Goal: Complete application form

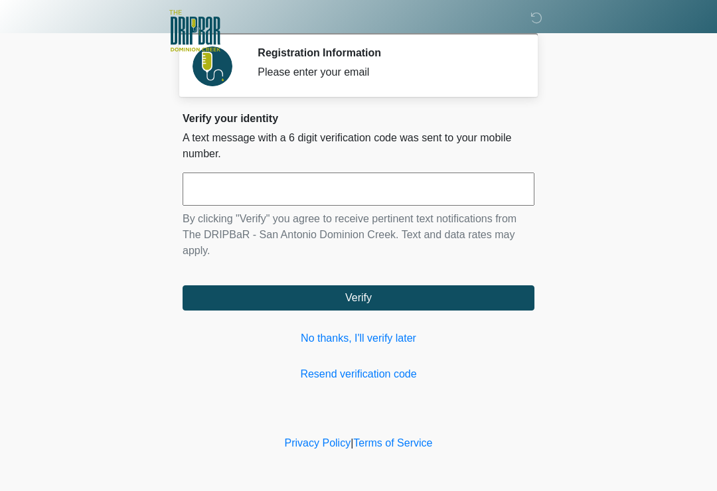
scroll to position [183, 132]
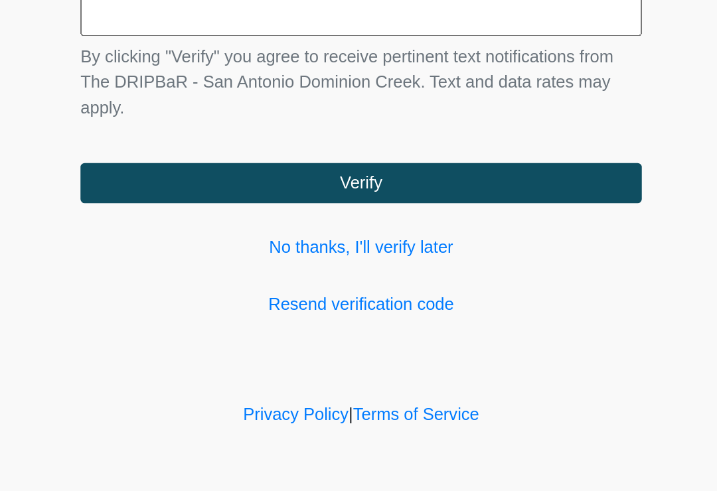
click at [232, 286] on button "Verify" at bounding box center [359, 298] width 352 height 25
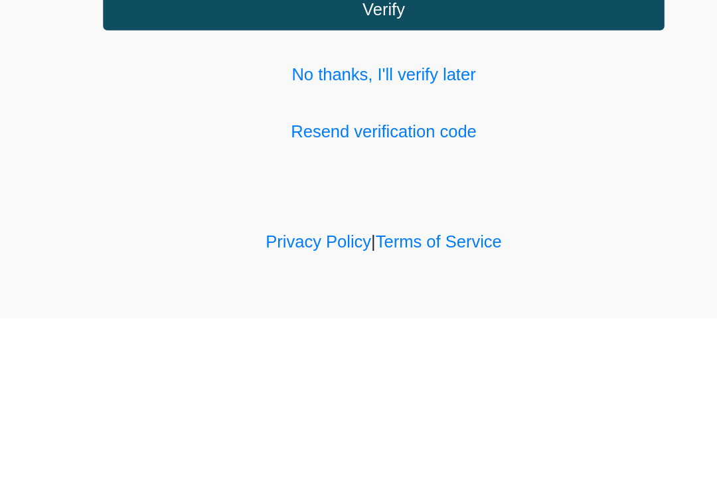
click at [250, 367] on link "Resend verification code" at bounding box center [359, 375] width 352 height 16
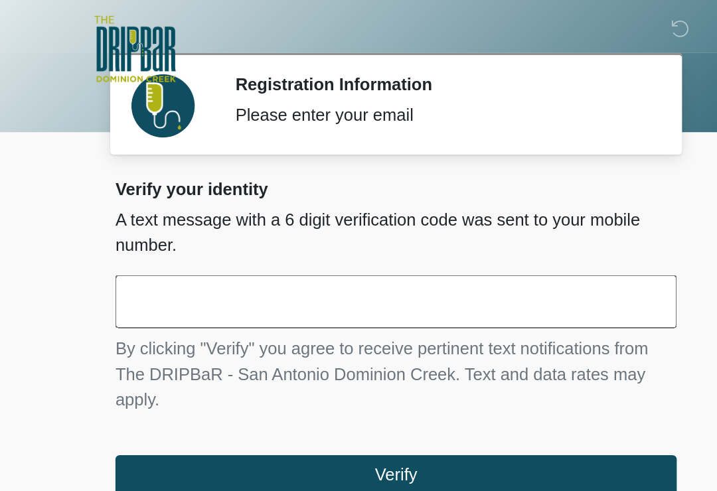
click at [299, 118] on h2 "Verify your identity" at bounding box center [359, 118] width 352 height 13
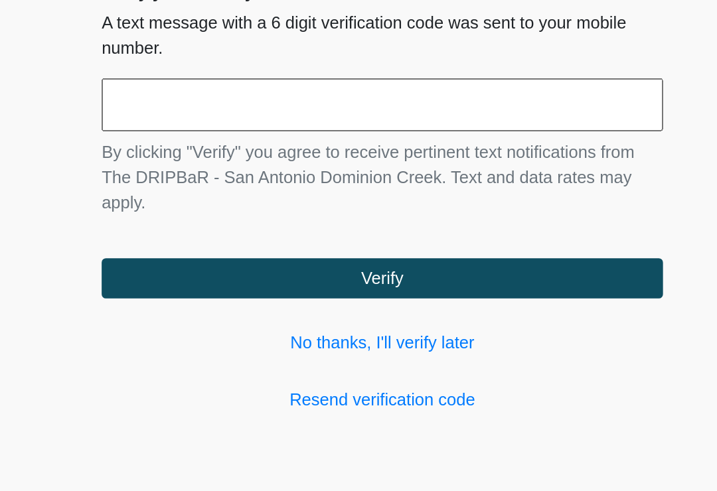
click at [278, 331] on link "No thanks, I'll verify later" at bounding box center [359, 339] width 352 height 16
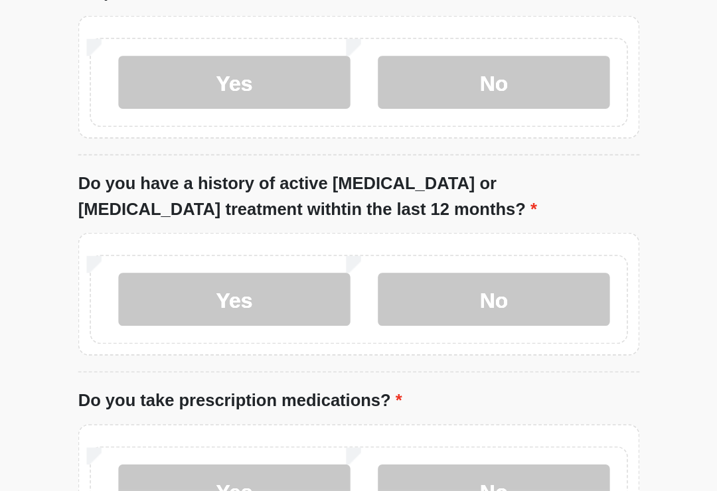
type input "*******"
click at [371, 84] on label "No" at bounding box center [443, 67] width 145 height 33
click at [371, 221] on label "No" at bounding box center [443, 203] width 145 height 33
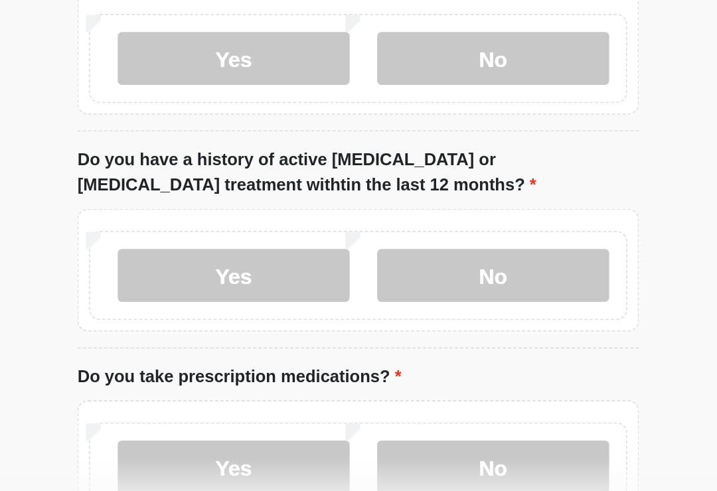
scroll to position [181, 0]
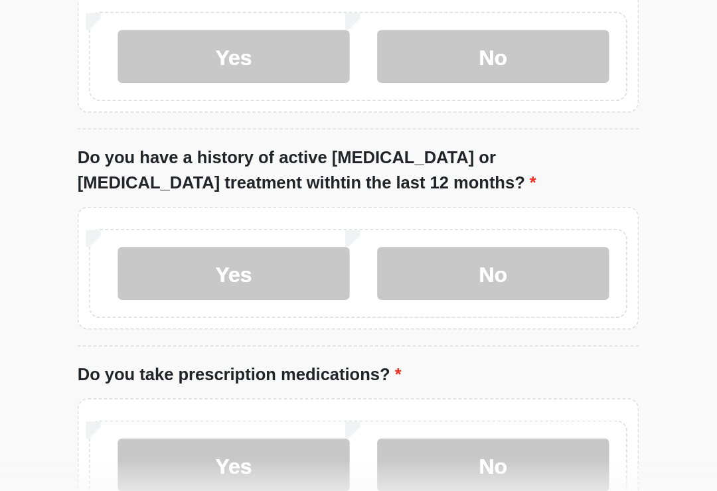
click at [371, 325] on label "No" at bounding box center [443, 341] width 145 height 33
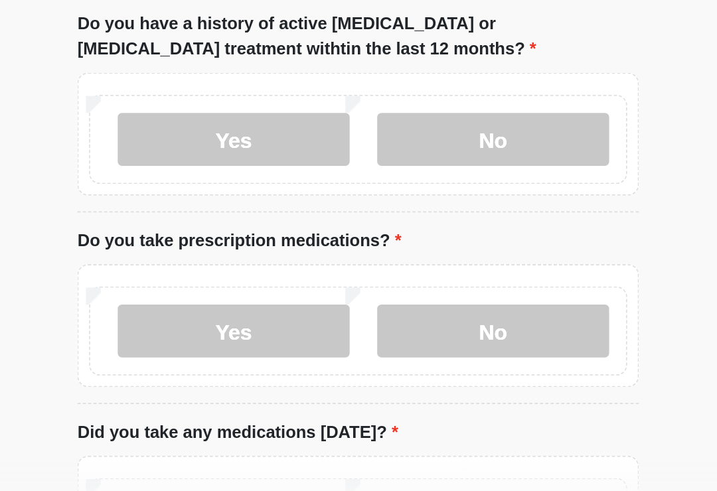
scroll to position [273, 0]
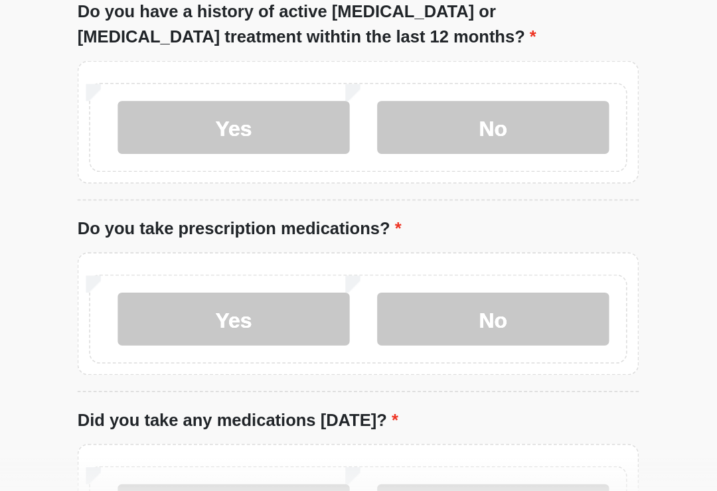
click at [208, 354] on label "Yes" at bounding box center [280, 370] width 145 height 33
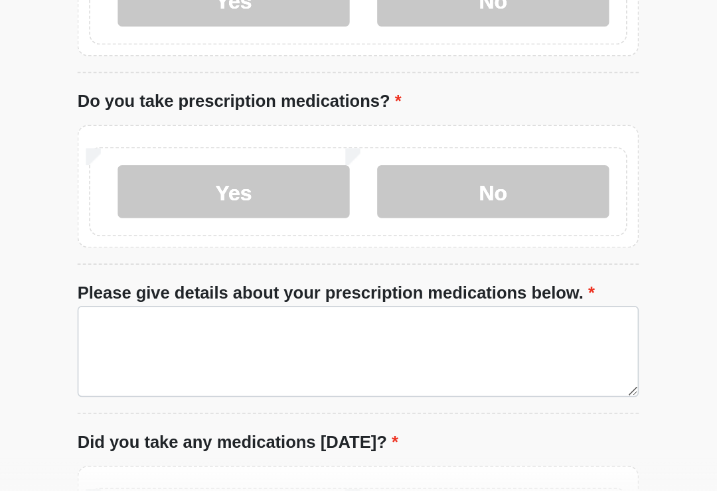
scroll to position [356, 0]
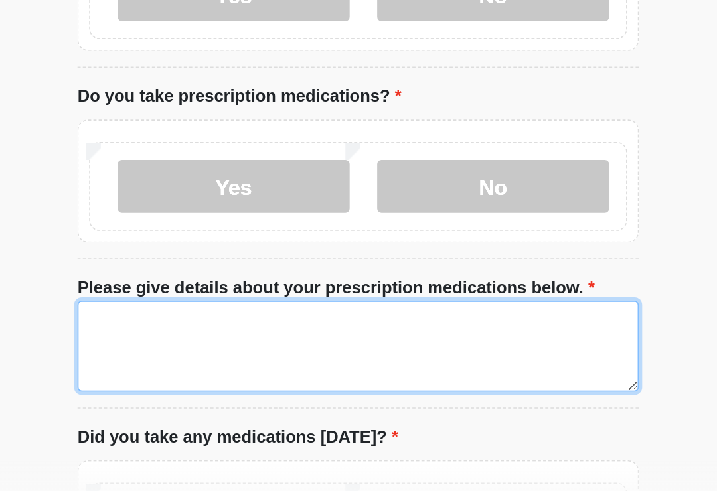
click at [183, 359] on textarea "Please give details about your prescription medications below." at bounding box center [359, 387] width 352 height 57
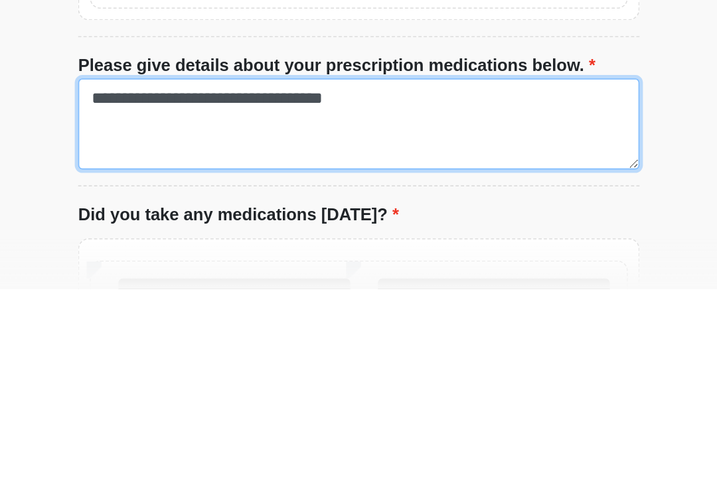
click at [183, 359] on textarea "**********" at bounding box center [359, 387] width 352 height 57
click at [216, 359] on textarea "**********" at bounding box center [359, 387] width 352 height 57
click at [217, 359] on textarea "**********" at bounding box center [359, 387] width 352 height 57
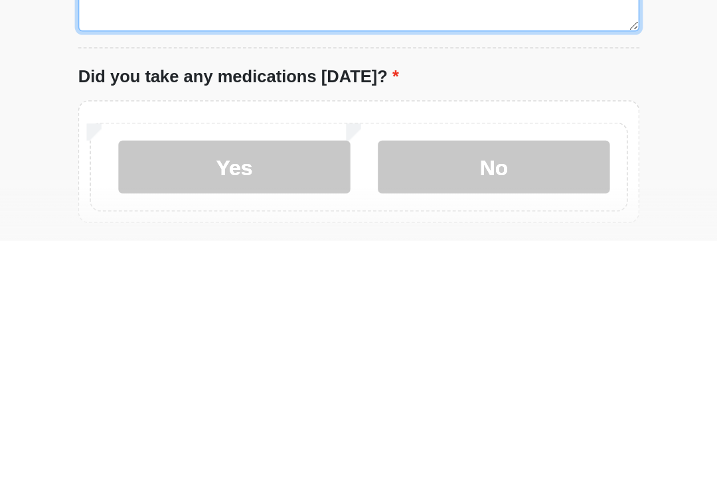
scroll to position [416, 0]
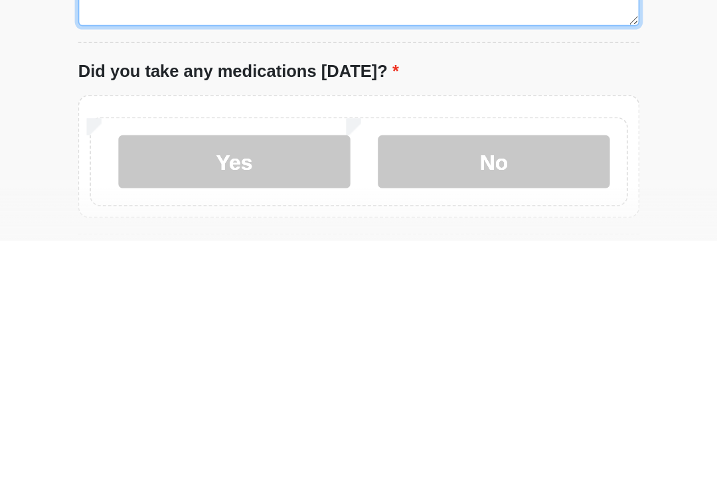
type textarea "**********"
click at [371, 425] on label "No" at bounding box center [443, 441] width 145 height 33
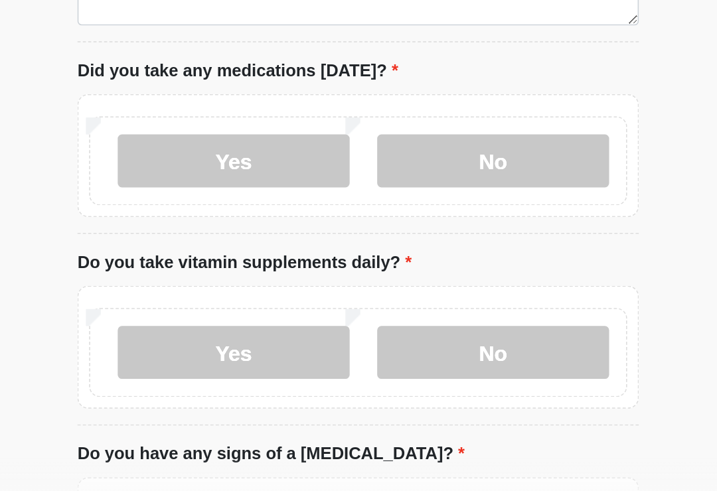
click at [208, 255] on label "Yes" at bounding box center [280, 271] width 145 height 33
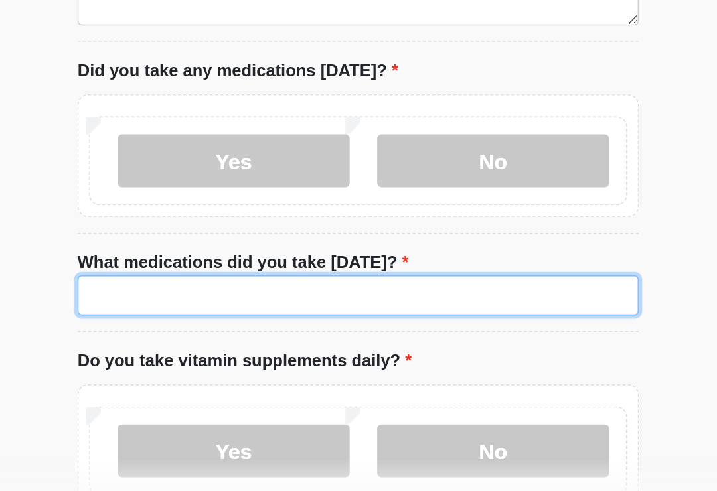
click at [183, 343] on input "What medications did you take today?" at bounding box center [359, 355] width 352 height 25
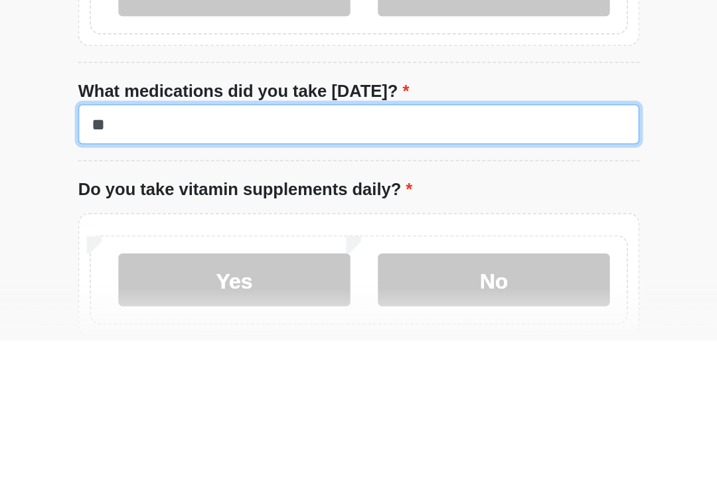
type input "*"
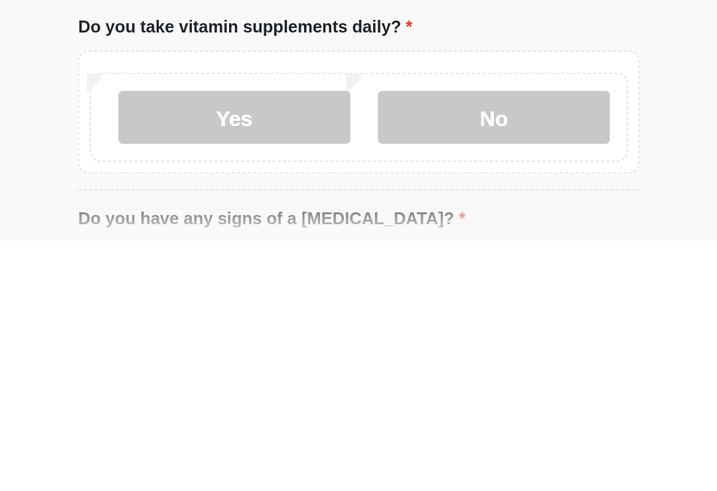
scroll to position [628, 0]
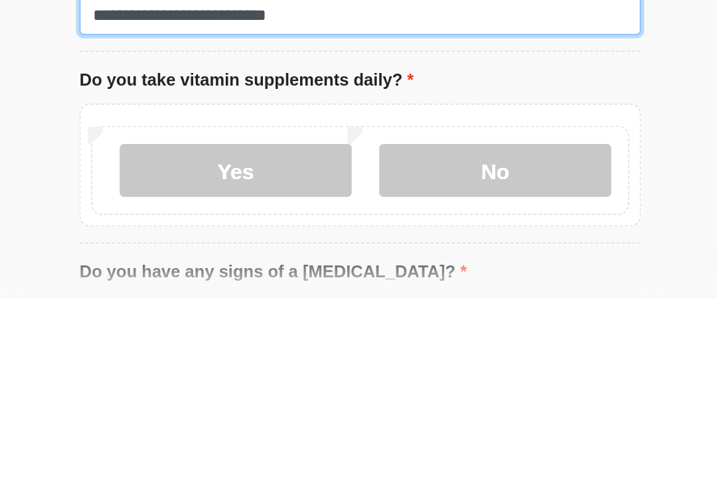
type input "**********"
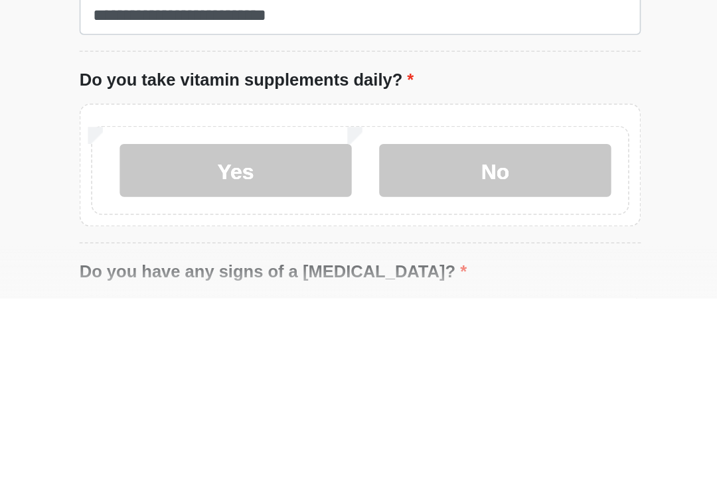
click at [371, 395] on label "No" at bounding box center [443, 411] width 145 height 33
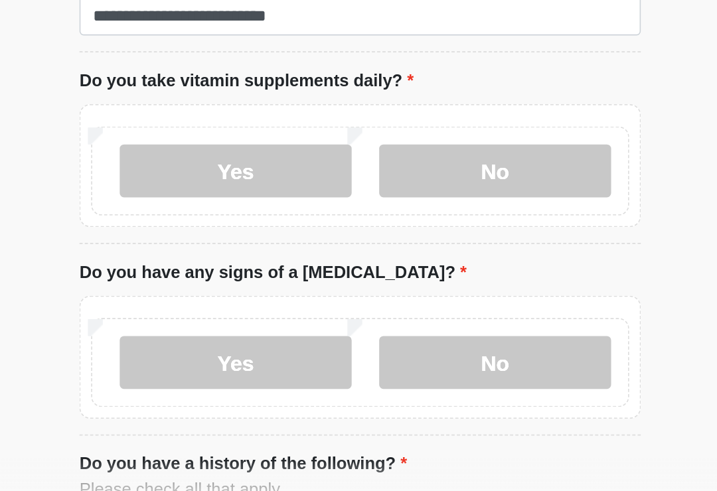
click at [371, 381] on label "No" at bounding box center [443, 397] width 145 height 33
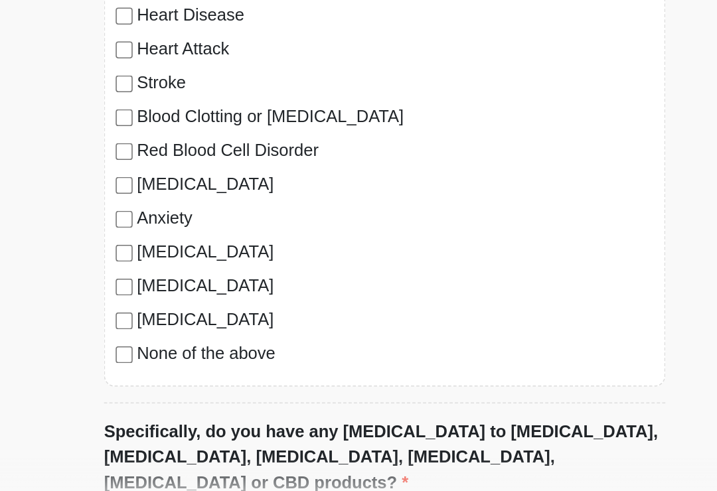
scroll to position [1123, 0]
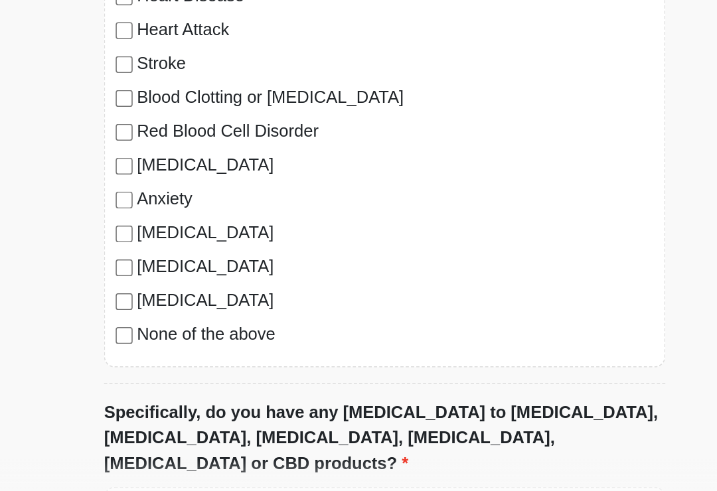
click at [203, 372] on label "None of the above" at bounding box center [365, 380] width 324 height 16
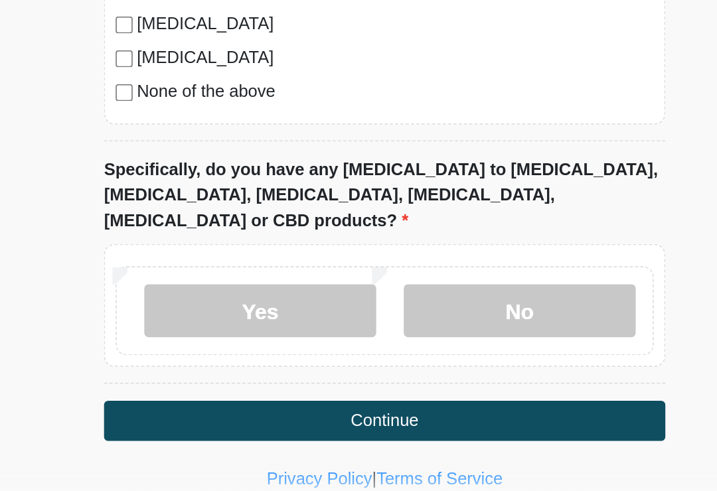
scroll to position [1275, 0]
click at [371, 349] on label "No" at bounding box center [443, 365] width 145 height 33
click at [282, 422] on button "Continue" at bounding box center [359, 434] width 352 height 25
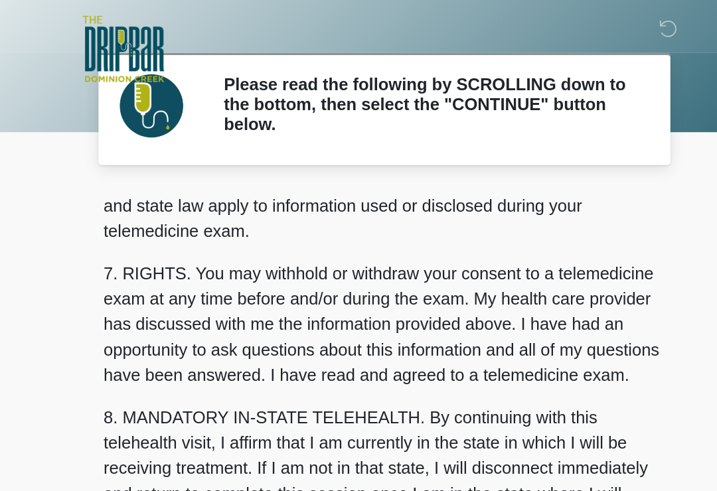
scroll to position [561, 0]
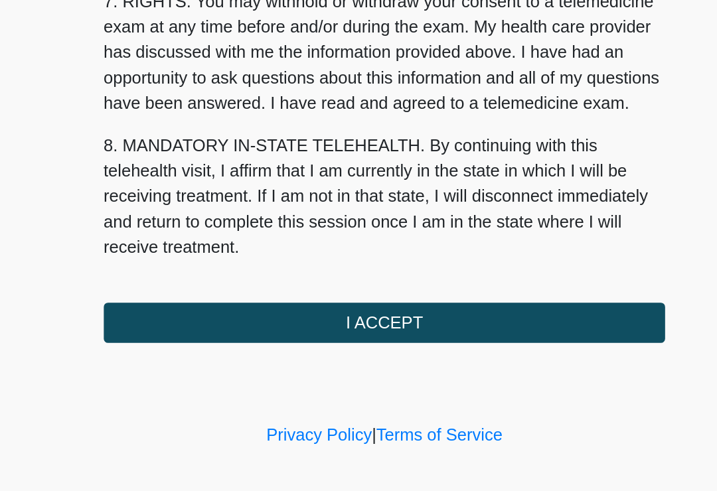
click at [261, 361] on button "I ACCEPT" at bounding box center [359, 373] width 352 height 25
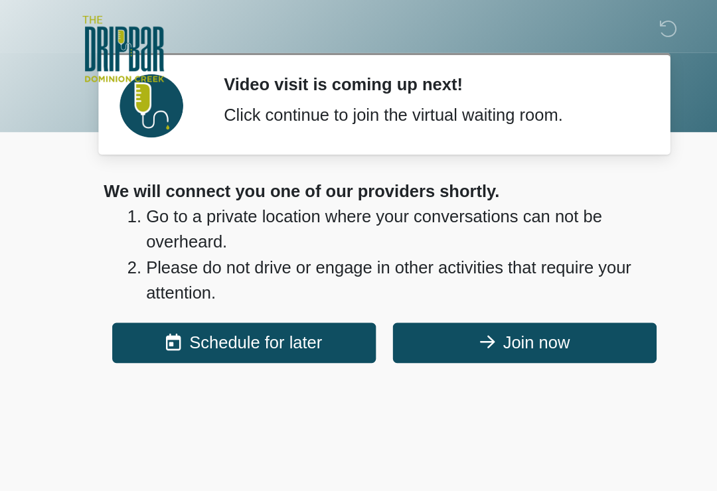
click at [364, 220] on button "Join now" at bounding box center [446, 215] width 165 height 25
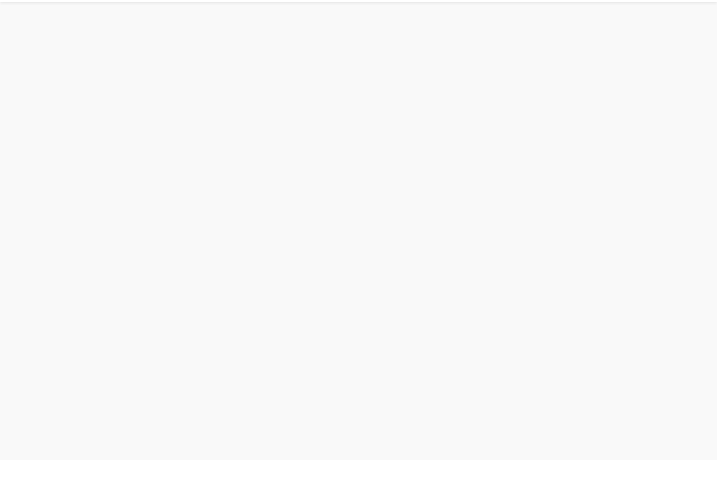
scroll to position [4, 0]
